Goal: Information Seeking & Learning: Compare options

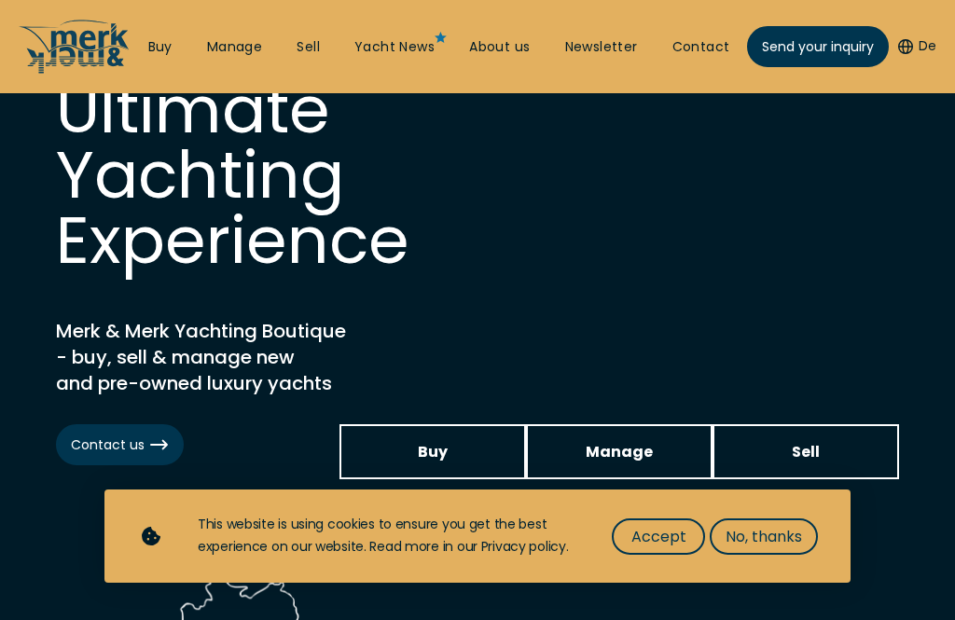
click at [762, 548] on span "No, thanks" at bounding box center [763, 536] width 76 height 23
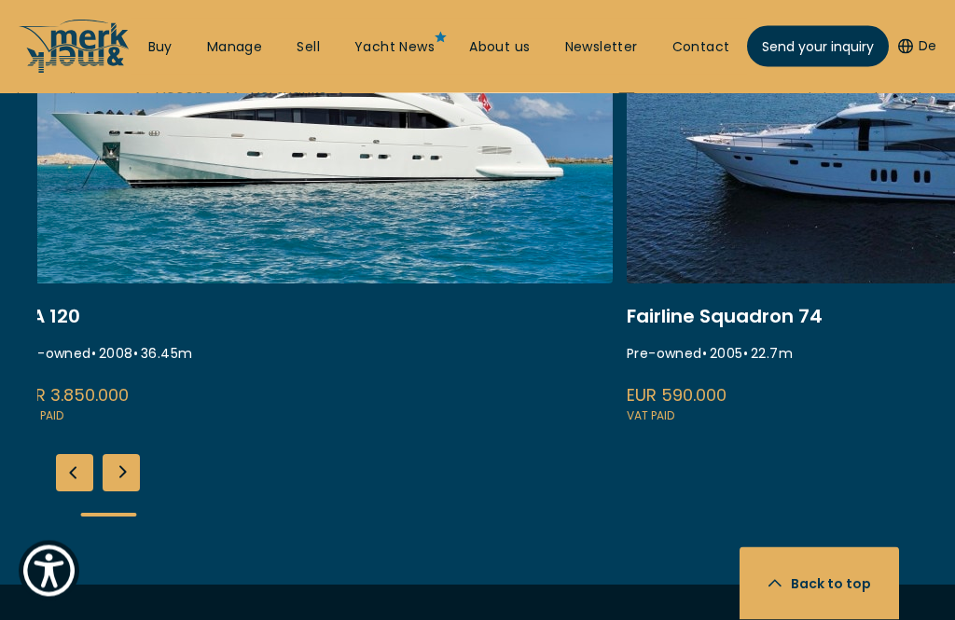
scroll to position [2560, 0]
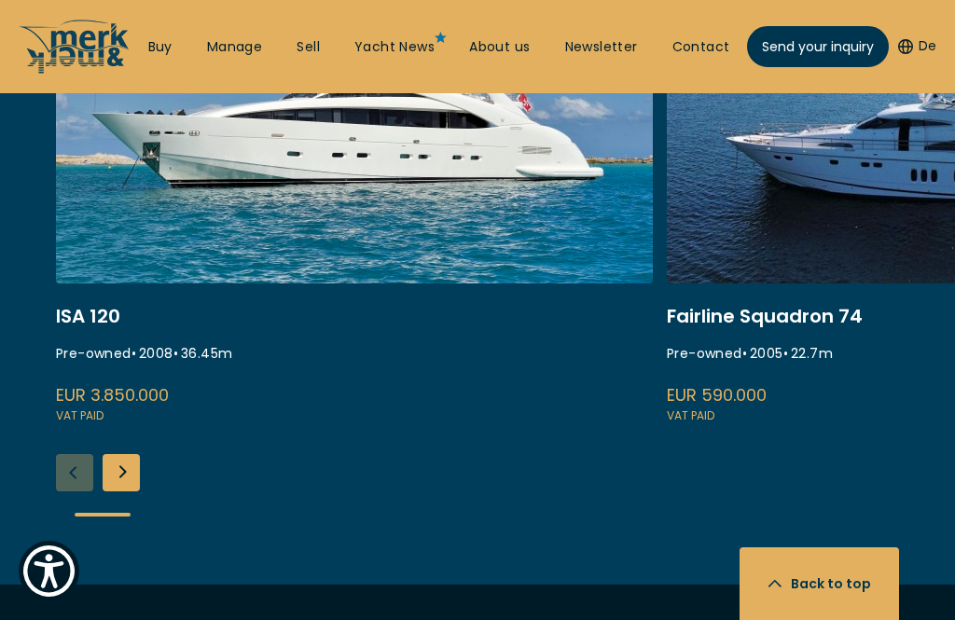
click at [502, 249] on link "whispering angel" at bounding box center [354, 177] width 597 height 497
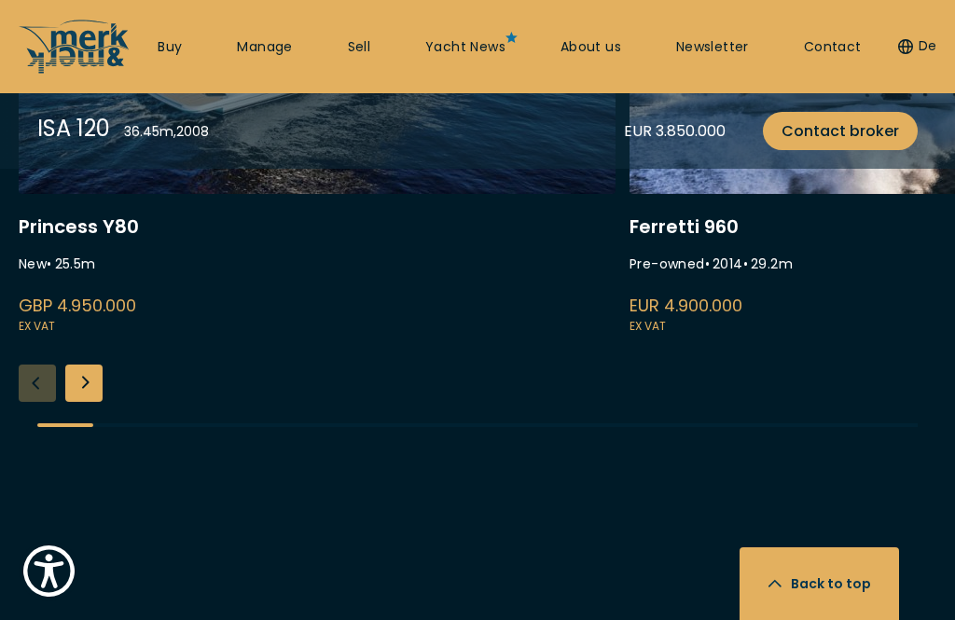
scroll to position [4712, 0]
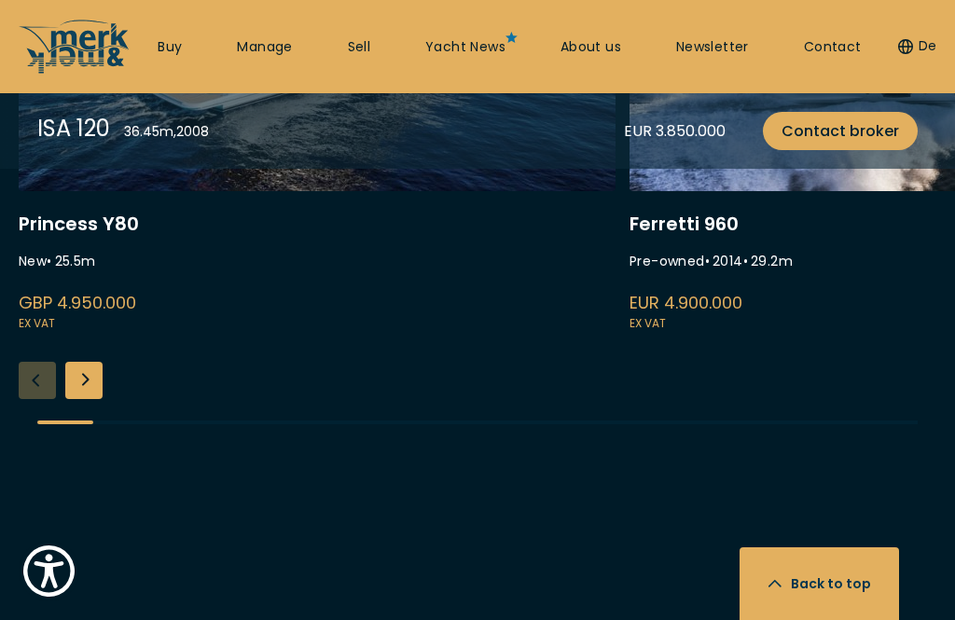
click at [381, 334] on link at bounding box center [317, 85] width 597 height 497
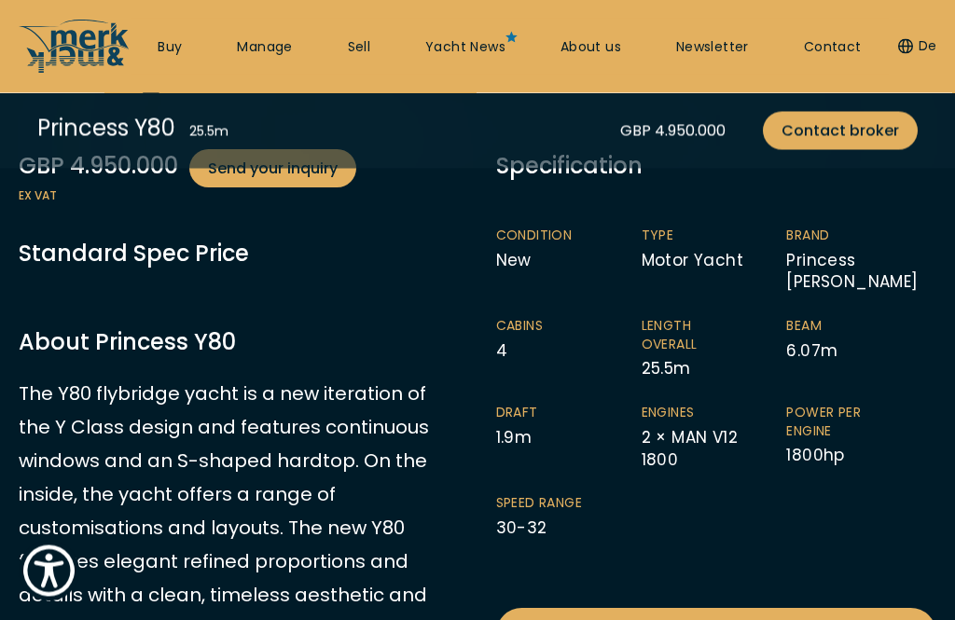
scroll to position [487, 0]
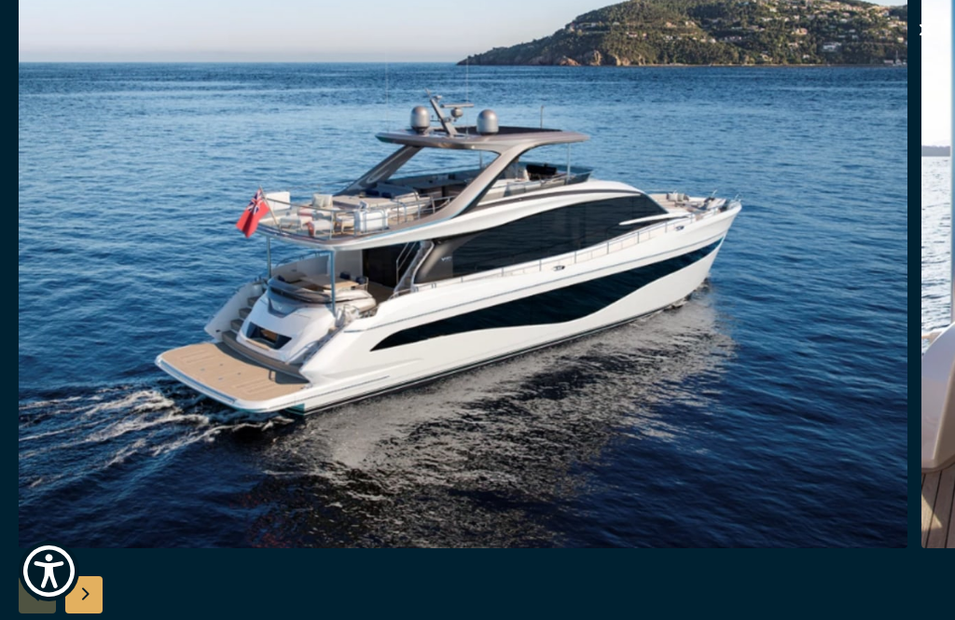
click at [932, 45] on button "button" at bounding box center [925, 33] width 22 height 28
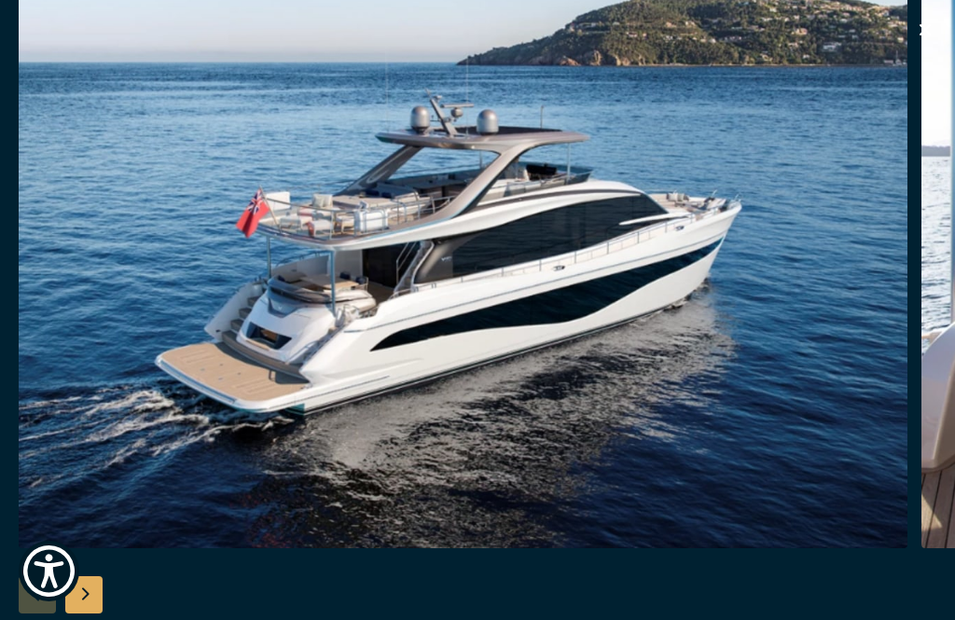
click at [930, 32] on icon "button" at bounding box center [925, 30] width 22 height 22
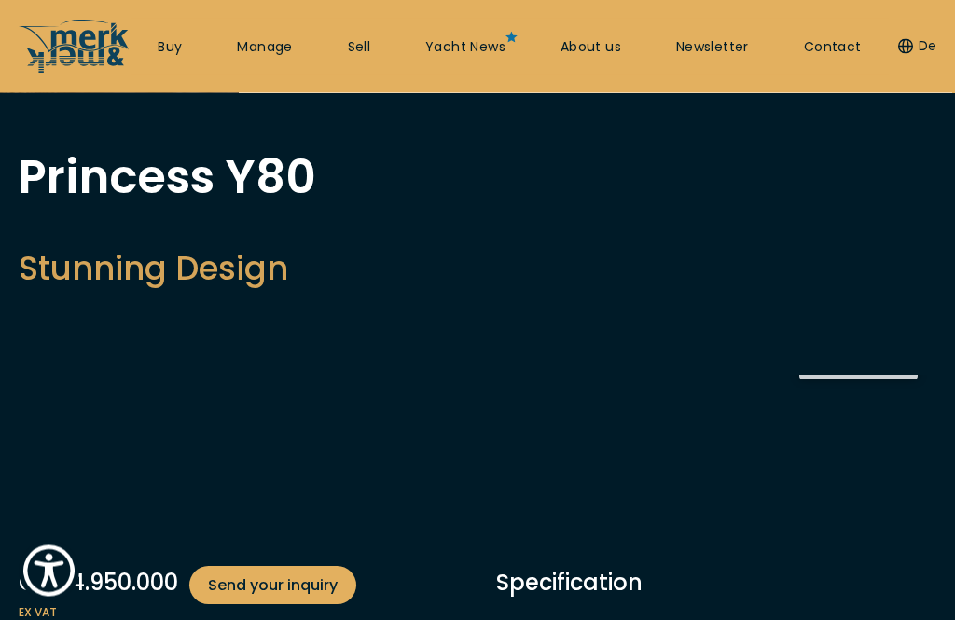
scroll to position [0, 0]
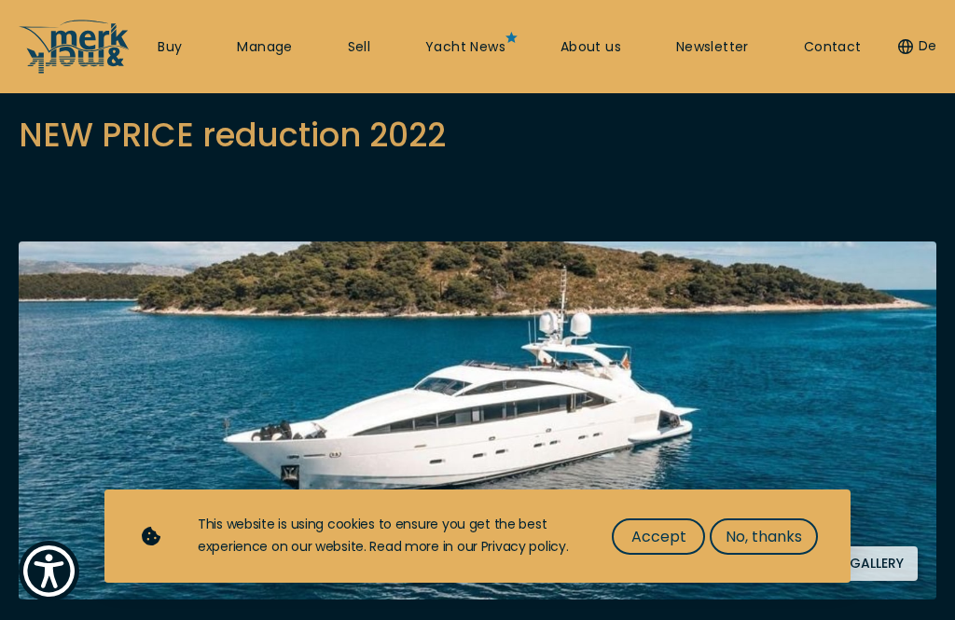
scroll to position [201, 0]
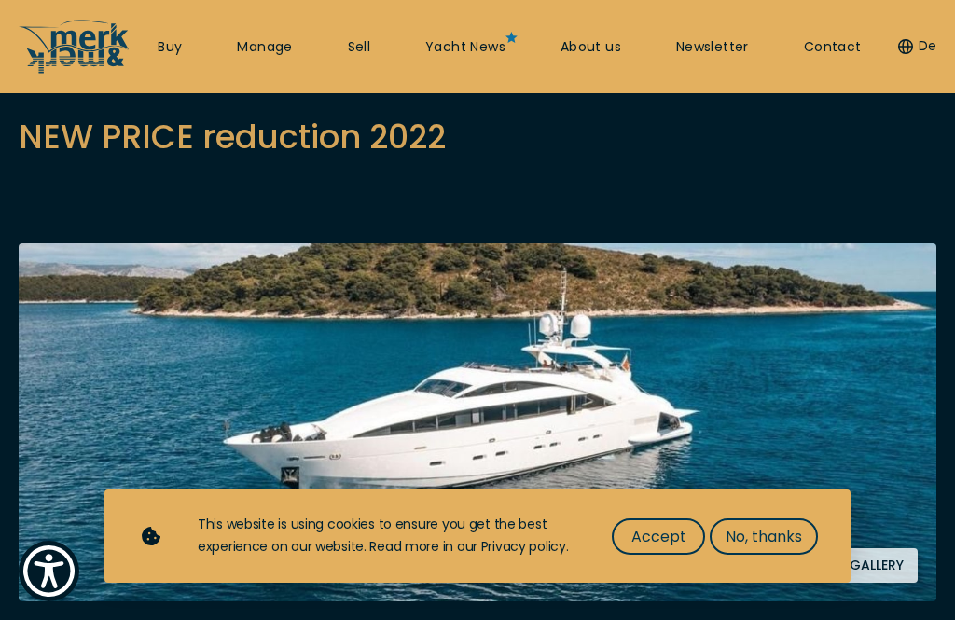
click at [793, 546] on span "No, thanks" at bounding box center [763, 536] width 76 height 23
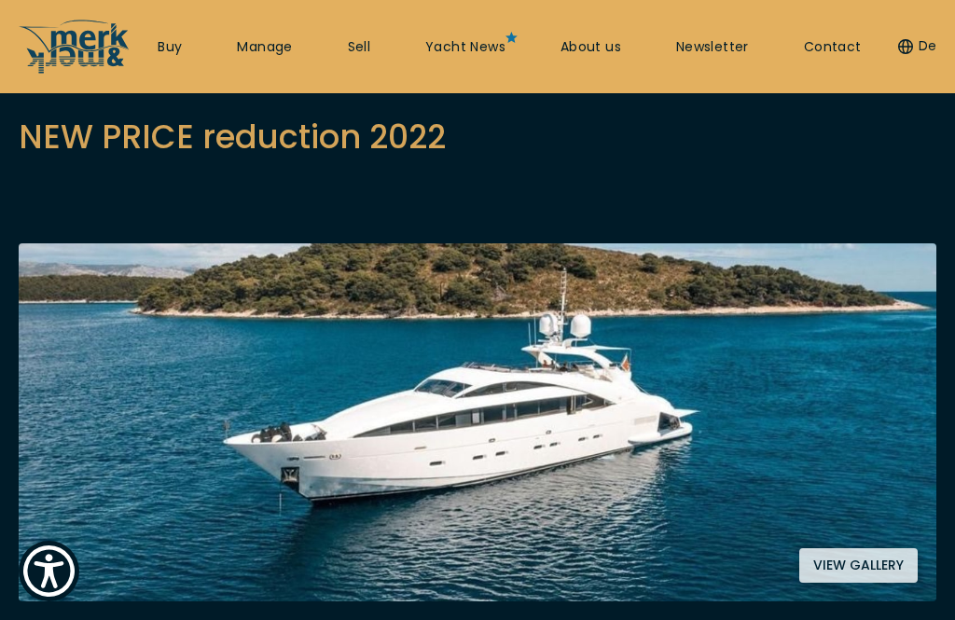
click at [902, 561] on button "View gallery" at bounding box center [858, 565] width 118 height 34
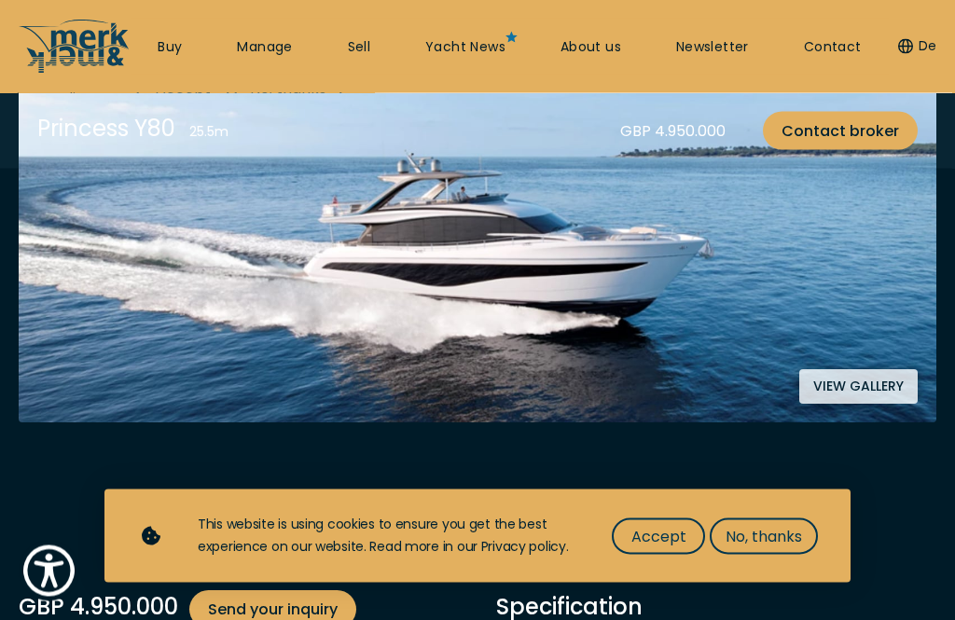
scroll to position [380, 0]
click at [871, 387] on button "View gallery" at bounding box center [858, 386] width 118 height 34
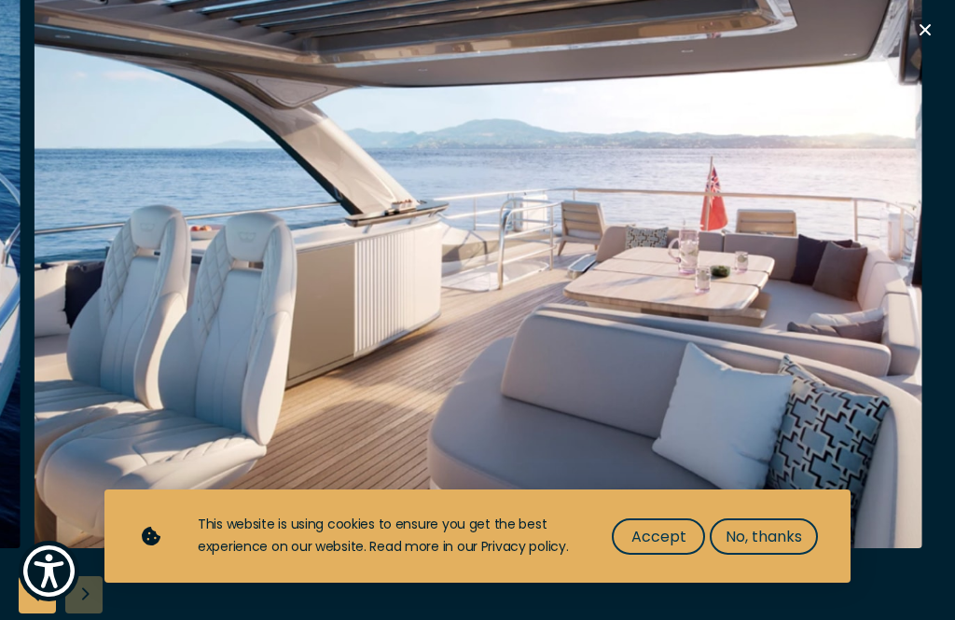
click at [855, 269] on img "Merk&Merk" at bounding box center [478, 250] width 888 height 597
click at [936, 34] on div at bounding box center [485, 250] width 902 height 597
click at [925, 46] on button "Exit Gallery" at bounding box center [863, 38] width 146 height 38
click at [930, 34] on icon "button" at bounding box center [925, 30] width 22 height 22
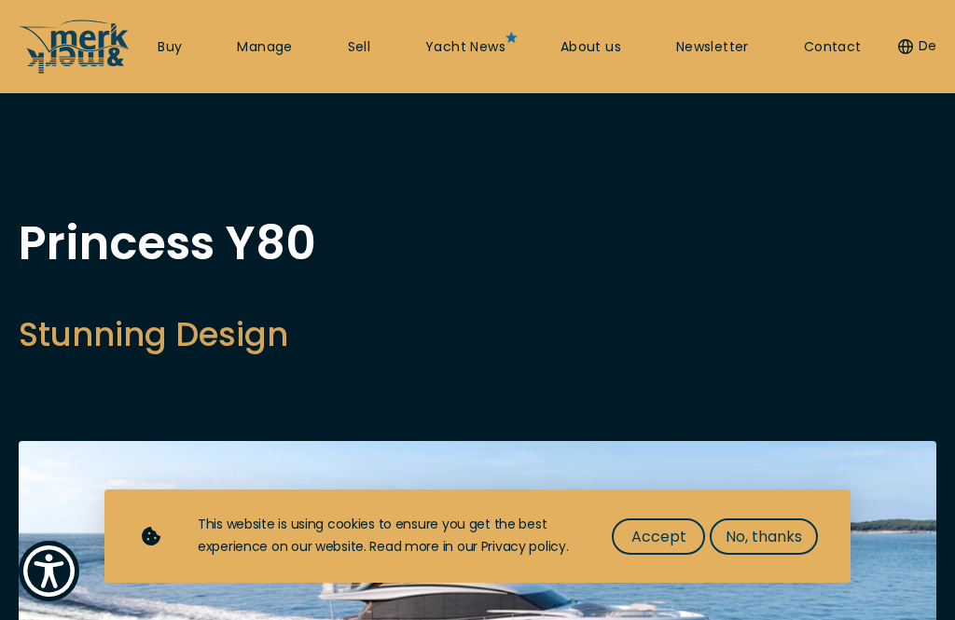
scroll to position [0, 0]
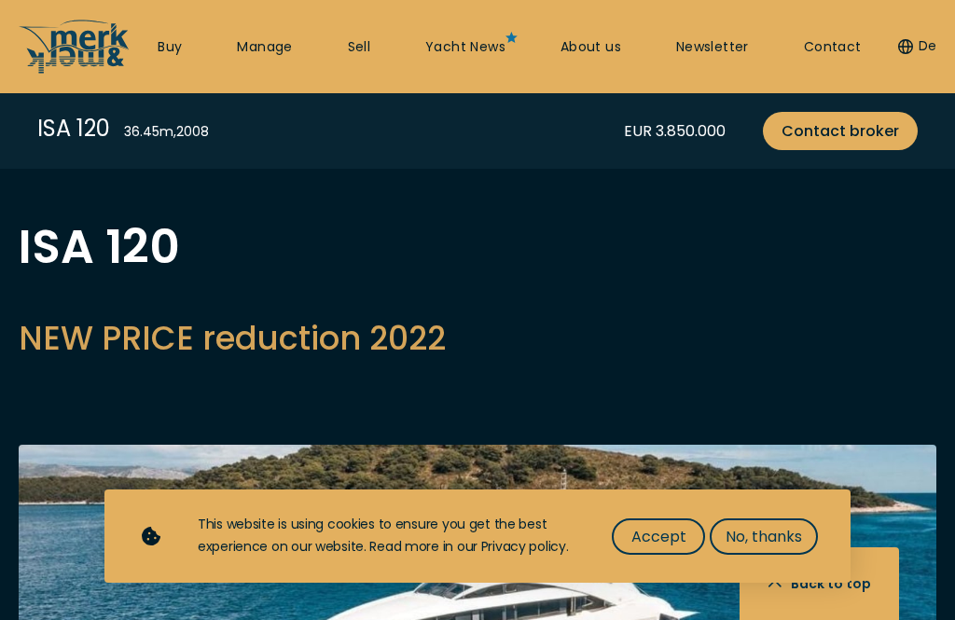
scroll to position [2620, 0]
